Goal: Navigation & Orientation: Find specific page/section

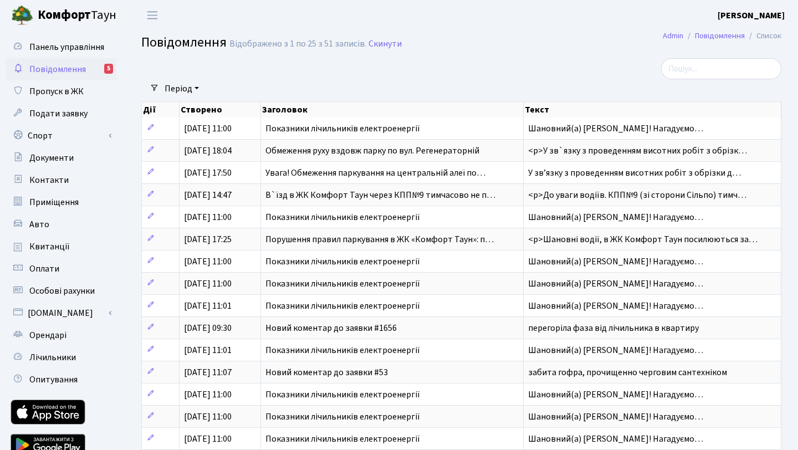
select select "25"
click at [63, 45] on span "Панель управління" at bounding box center [66, 47] width 75 height 12
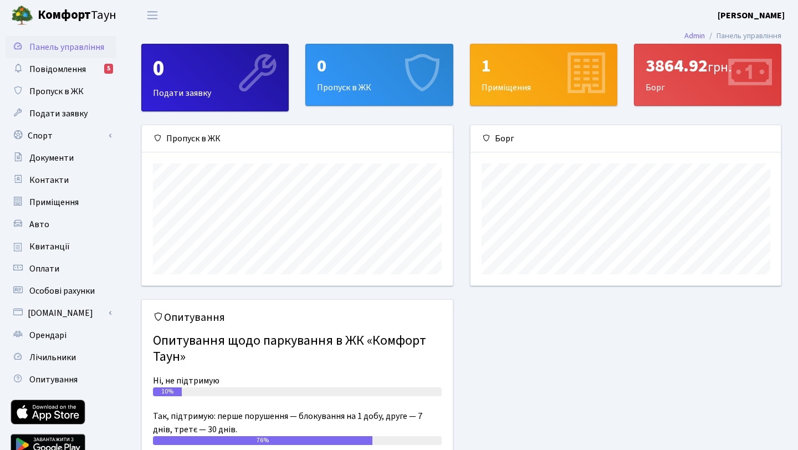
scroll to position [160, 310]
